Goal: Subscribe to service/newsletter

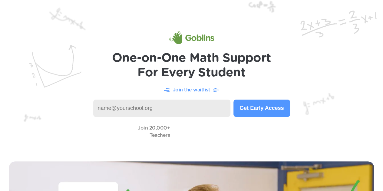
click at [154, 108] on input at bounding box center [161, 108] width 137 height 17
type input "[EMAIL_ADDRESS][DOMAIN_NAME]"
click at [265, 107] on button "Get Early Access" at bounding box center [261, 108] width 56 height 17
click at [152, 111] on input at bounding box center [161, 108] width 137 height 17
type input "[EMAIL_ADDRESS][DOMAIN_NAME]"
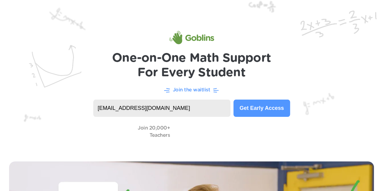
click at [257, 111] on button "Get Early Access" at bounding box center [261, 108] width 56 height 17
